Goal: Find specific page/section

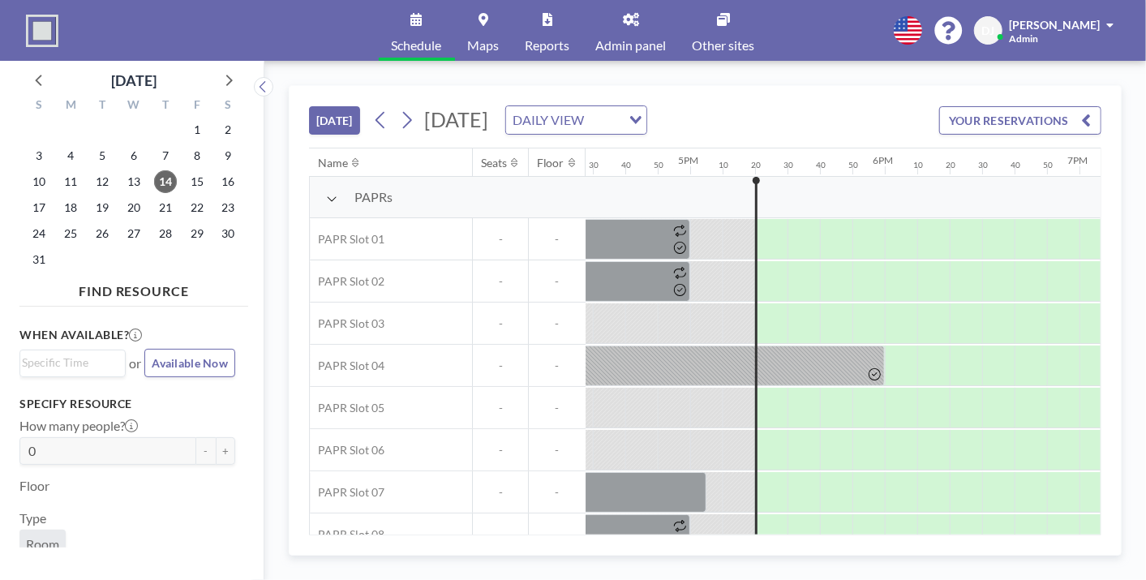
scroll to position [0, 3341]
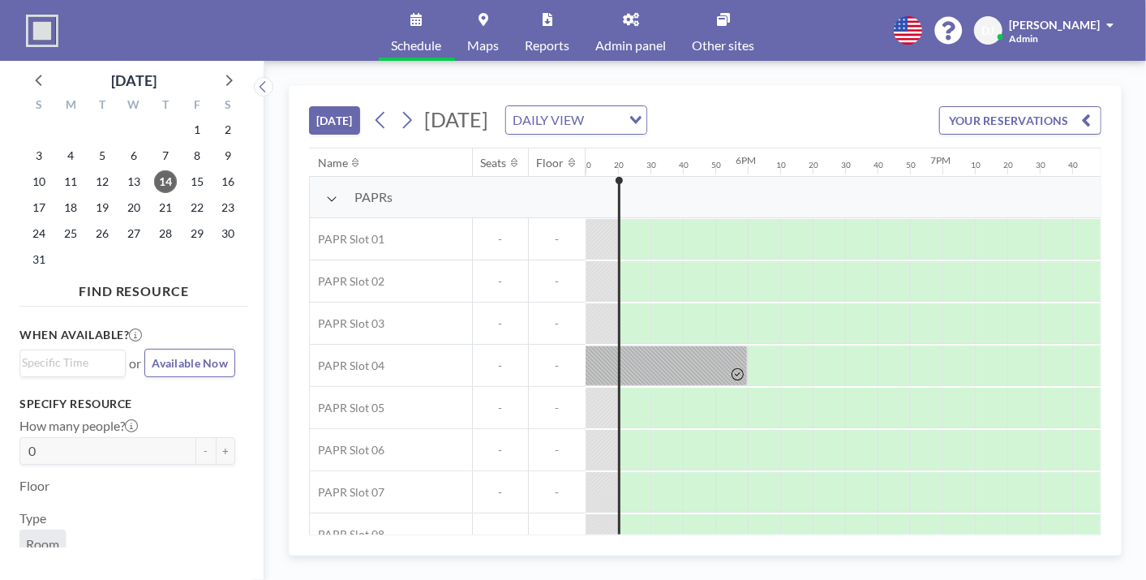
click at [1089, 80] on div "TODAY Thursday, August 14, 2025 DAILY VIEW Loading... YOUR RESERVATIONS Name Se…" at bounding box center [705, 320] width 882 height 519
click at [628, 36] on link "Admin panel" at bounding box center [631, 30] width 97 height 61
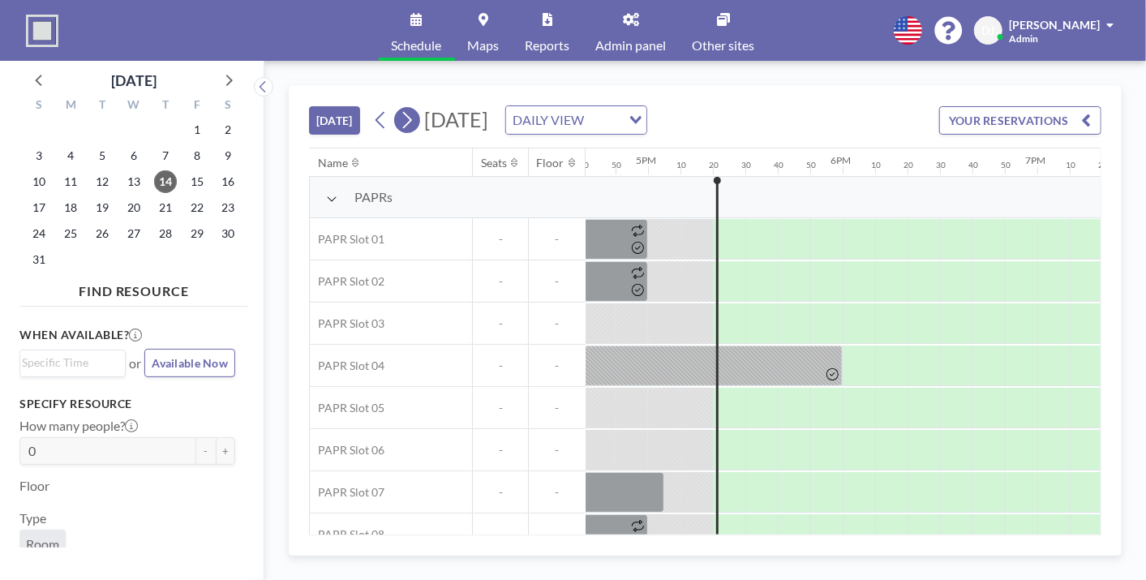
scroll to position [0, 3341]
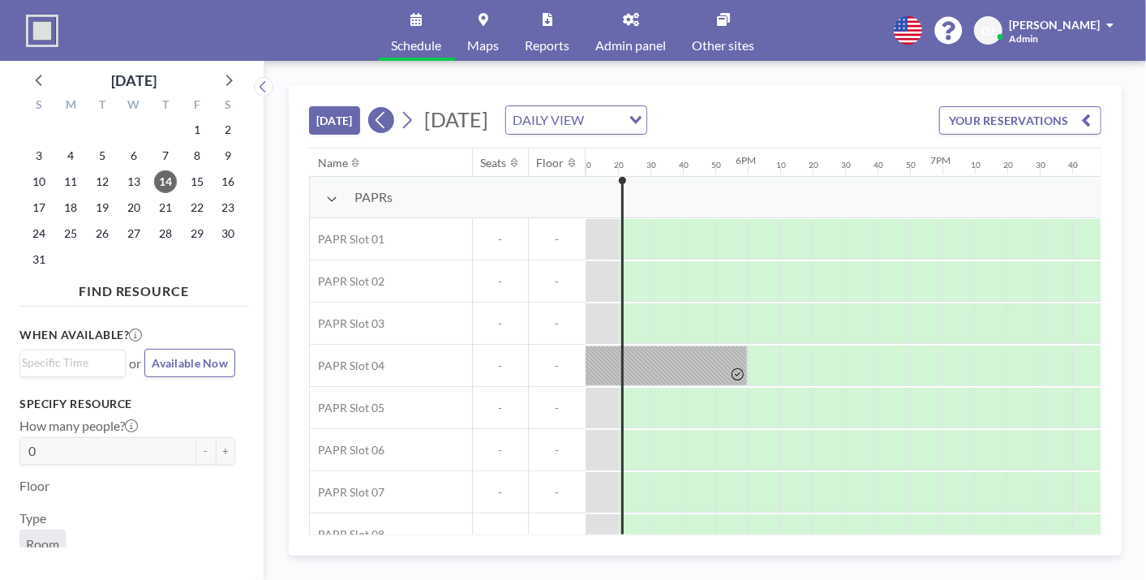
click at [385, 119] on icon at bounding box center [380, 120] width 15 height 24
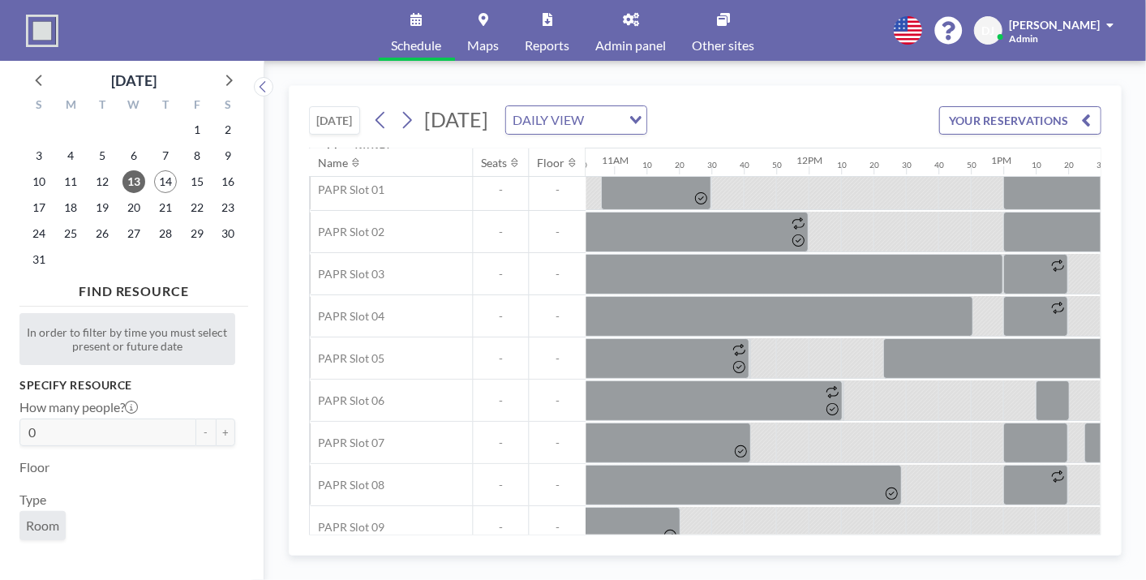
scroll to position [21, 2113]
